Goal: Information Seeking & Learning: Find specific fact

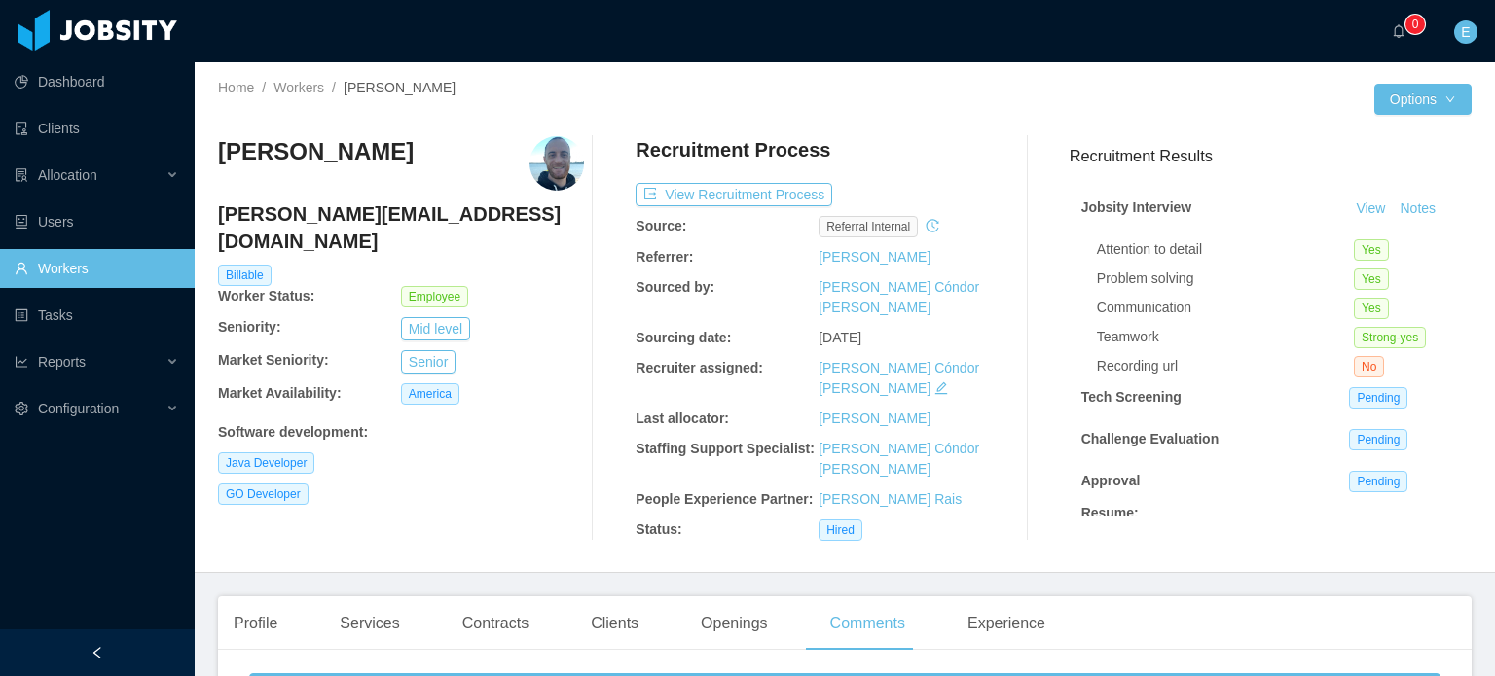
click at [45, 269] on link "Workers" at bounding box center [97, 268] width 164 height 39
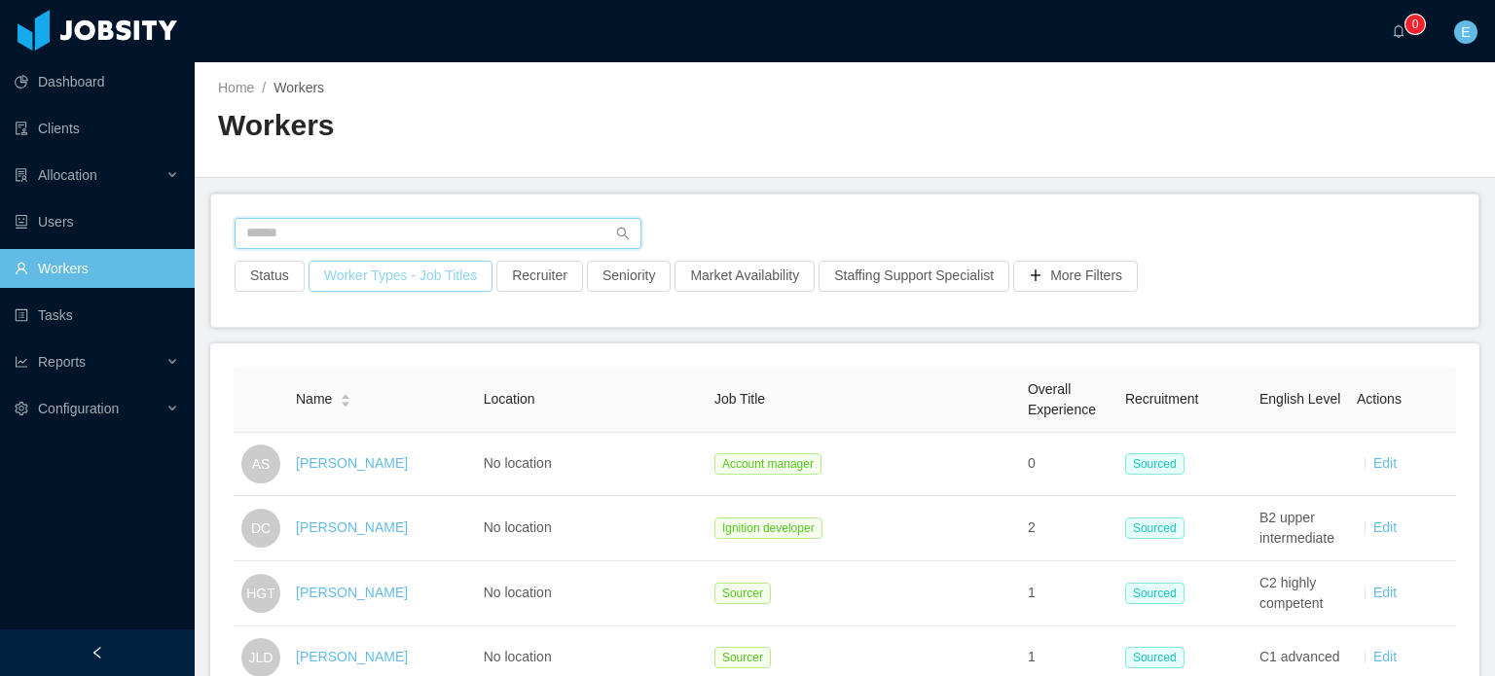
click at [337, 234] on input "text" at bounding box center [438, 233] width 407 height 31
paste input "*******"
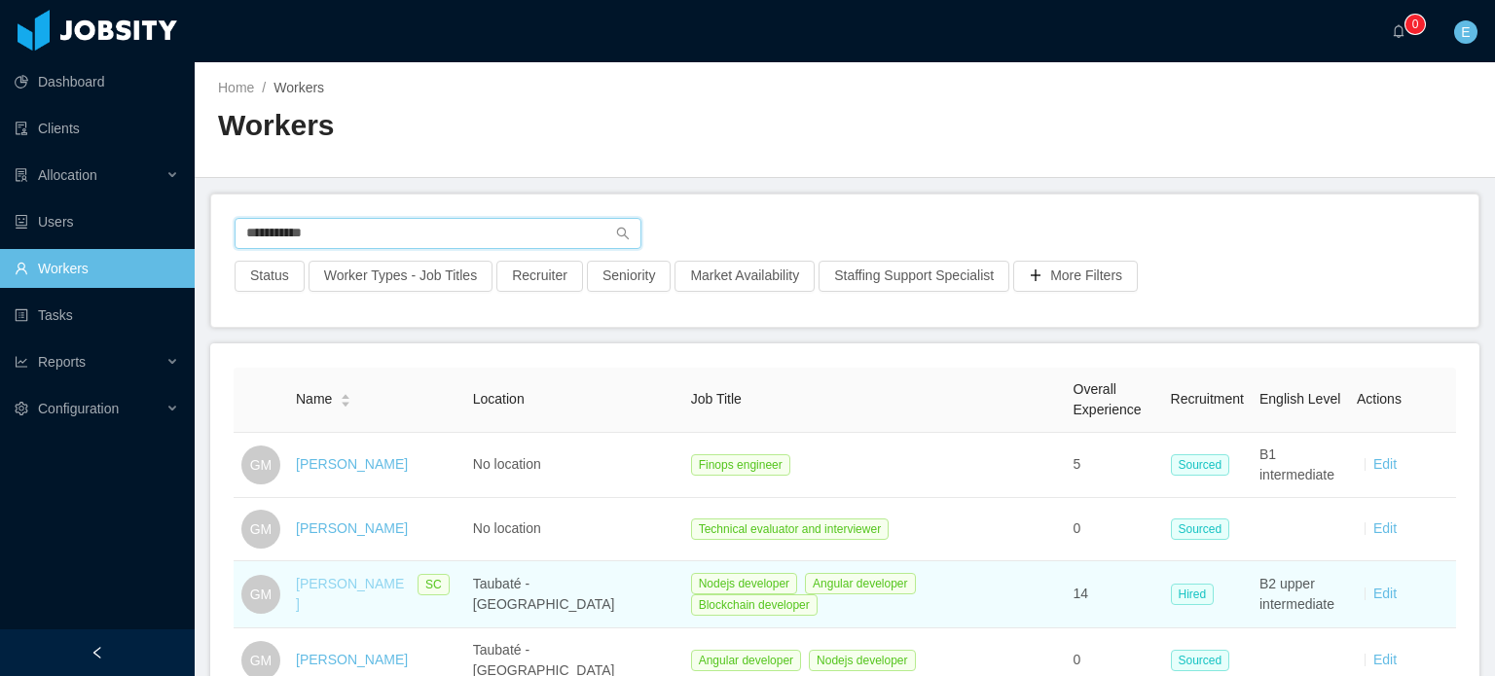
type input "**********"
click at [370, 587] on link "[PERSON_NAME]" at bounding box center [350, 594] width 108 height 36
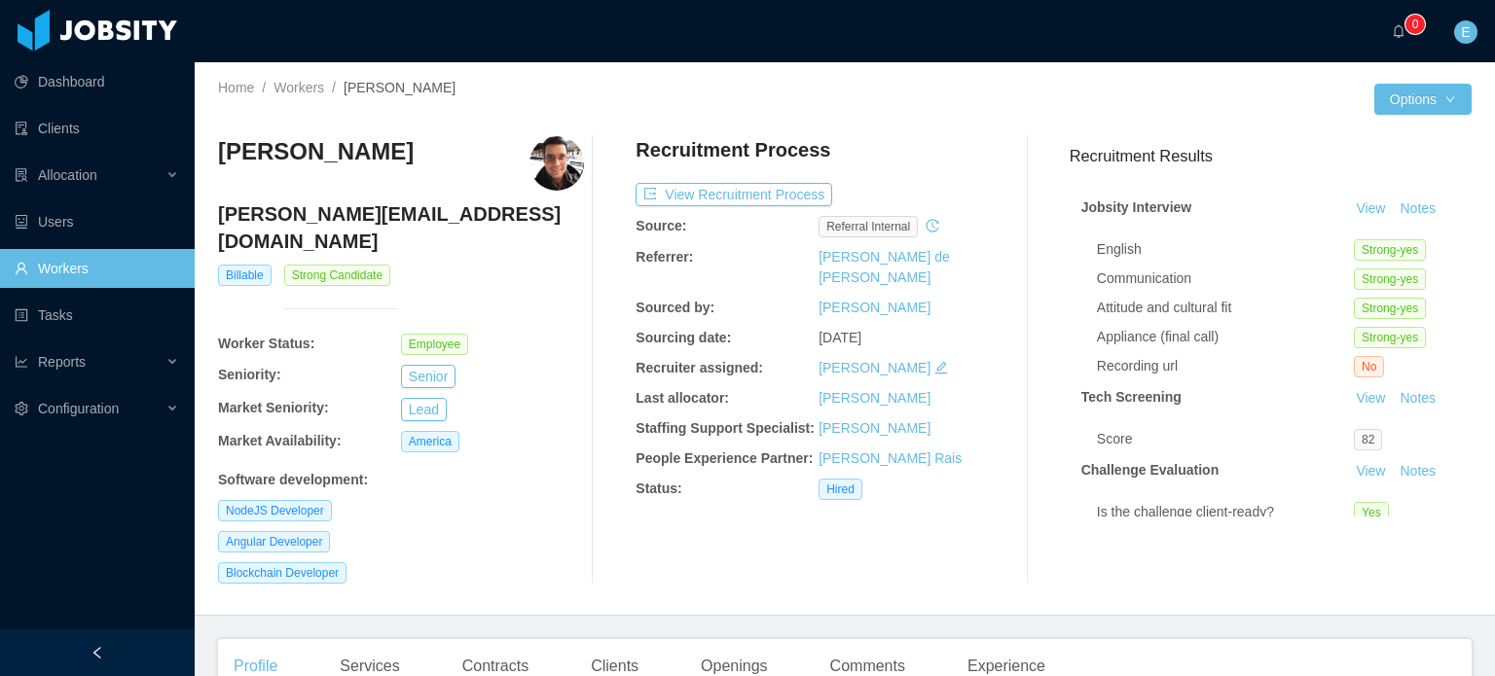
click at [746, 110] on div at bounding box center [531, 113] width 627 height 15
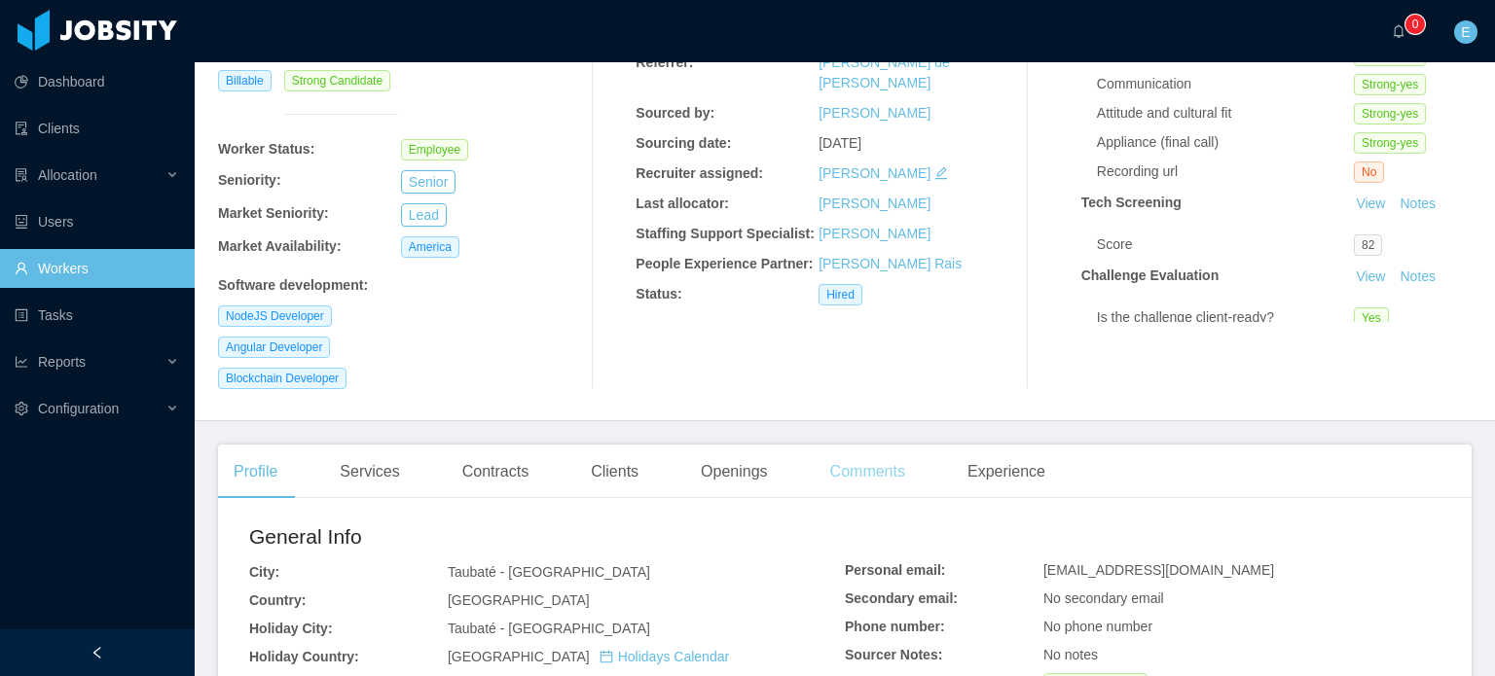
click at [843, 455] on div "Comments" at bounding box center [868, 472] width 106 height 55
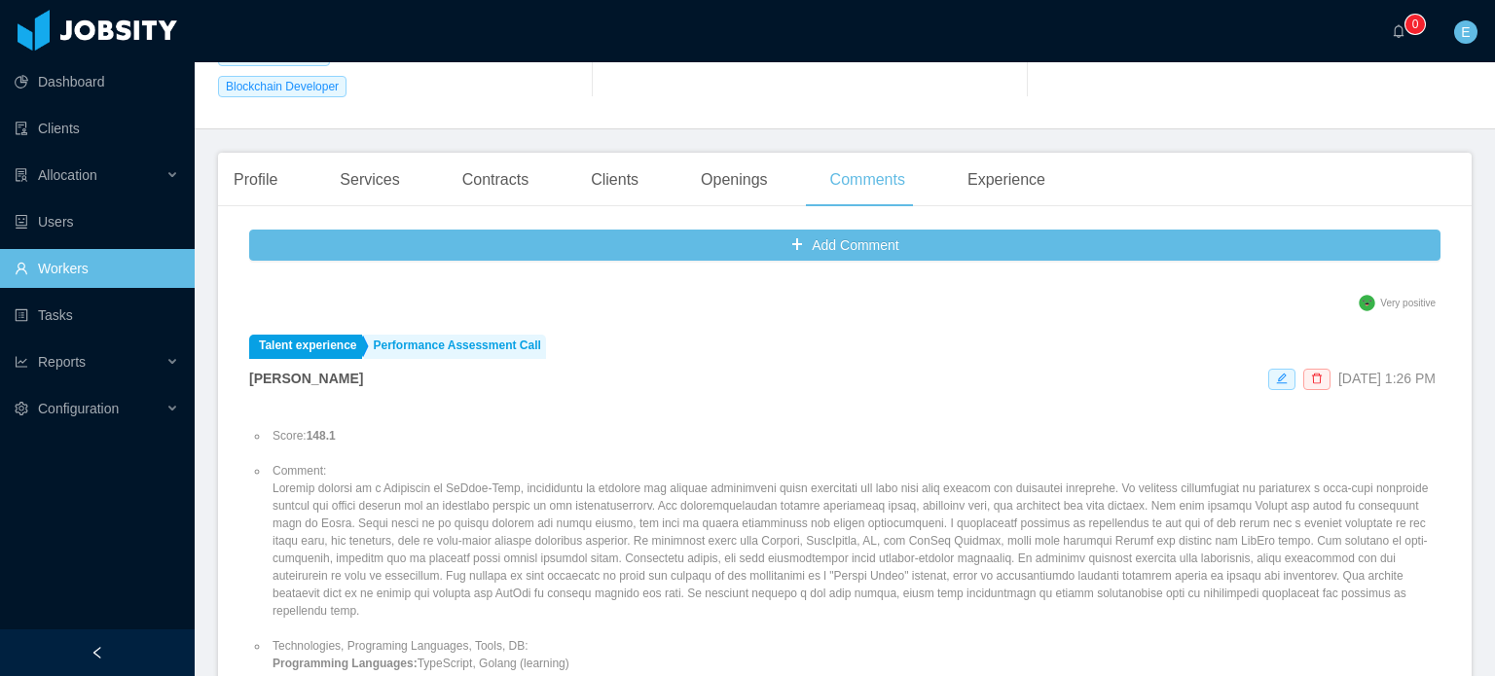
scroll to position [487, 0]
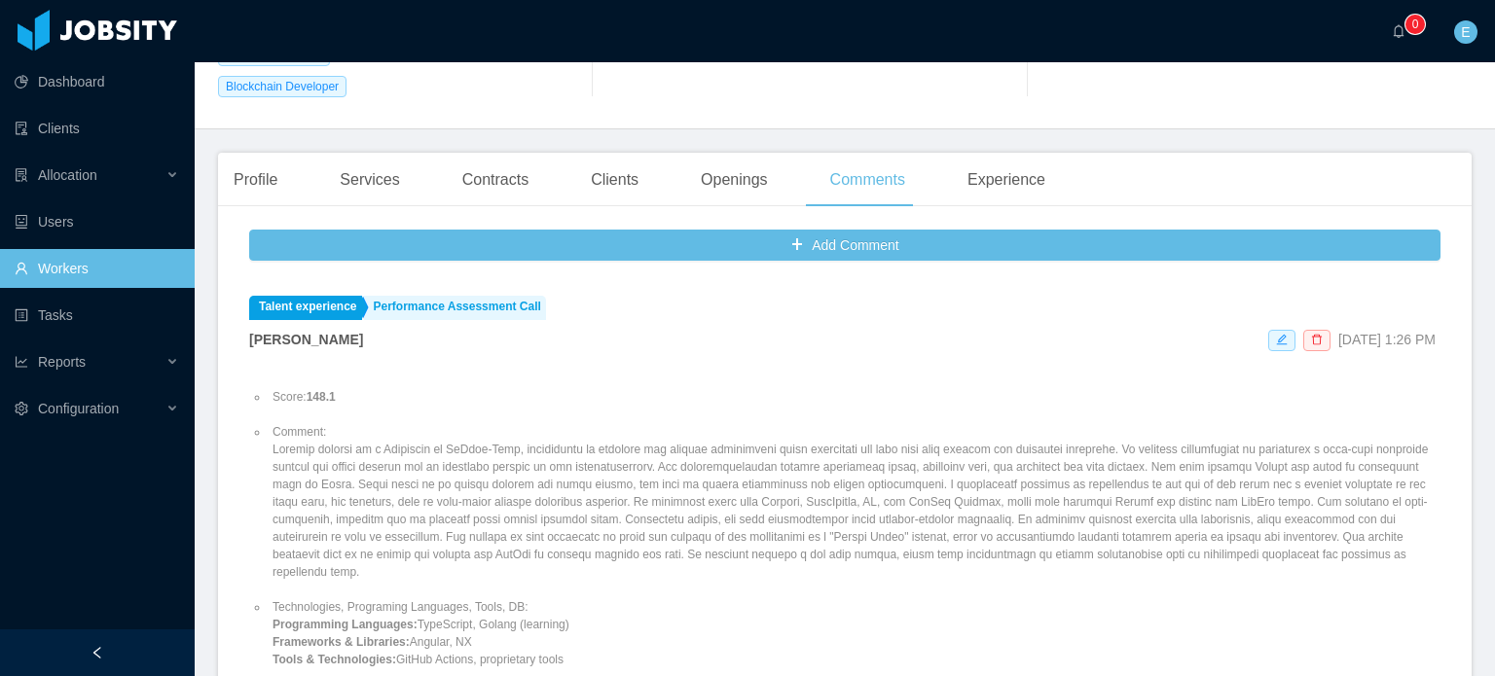
click at [483, 489] on li "Comment:" at bounding box center [855, 502] width 1172 height 158
copy li "Comment:"
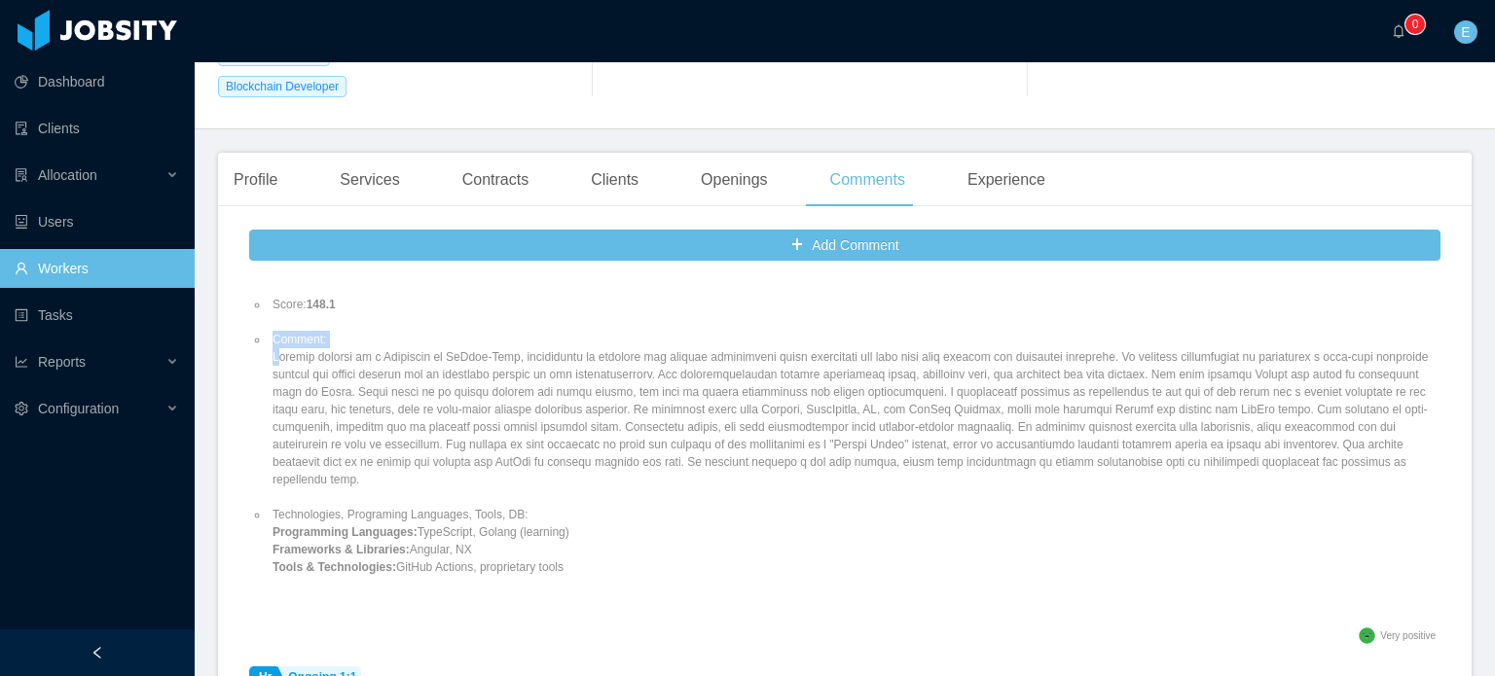
scroll to position [584, 0]
drag, startPoint x: 573, startPoint y: 543, endPoint x: 270, endPoint y: 486, distance: 309.1
click at [270, 486] on ul "Score: 148.1 Comment: Technologies, Programing Languages, Tools, DB: Programmin…" at bounding box center [844, 431] width 1191 height 315
copy li "T"
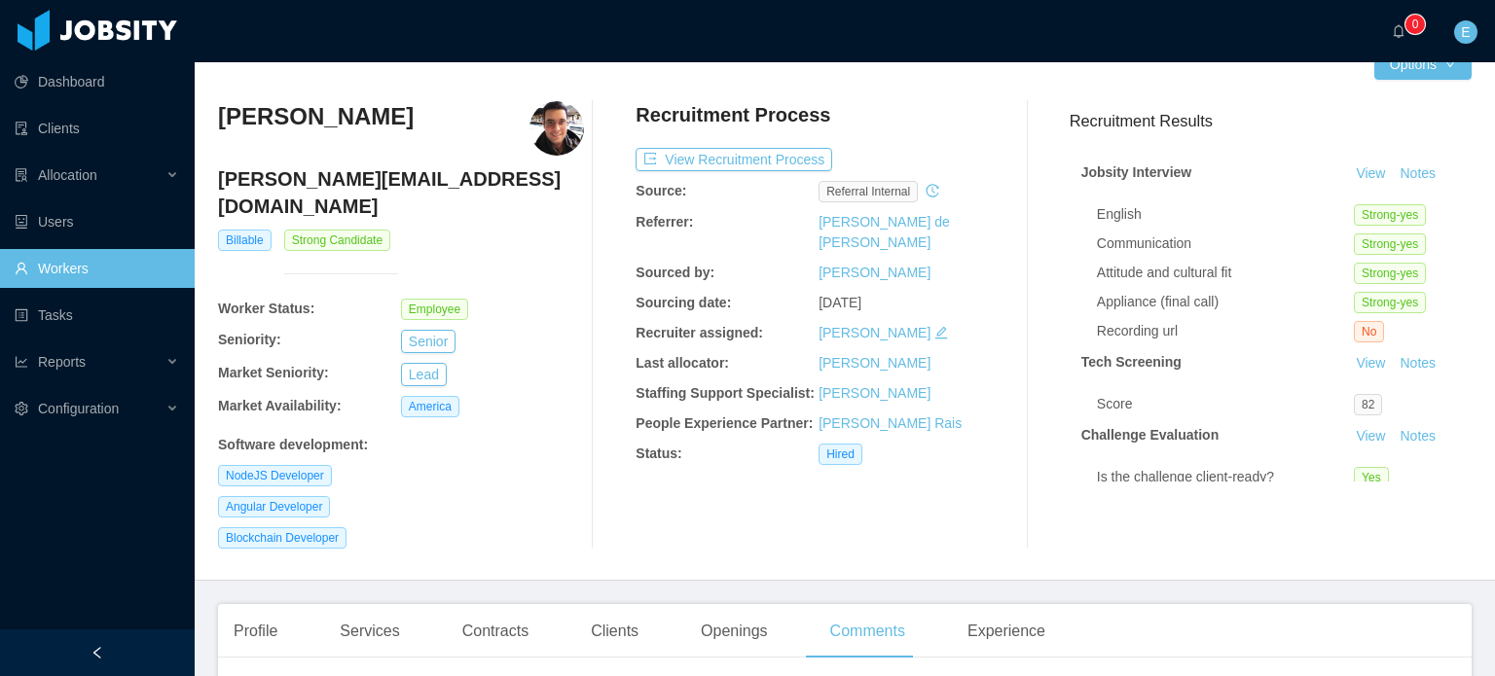
scroll to position [0, 0]
